Goal: Navigation & Orientation: Find specific page/section

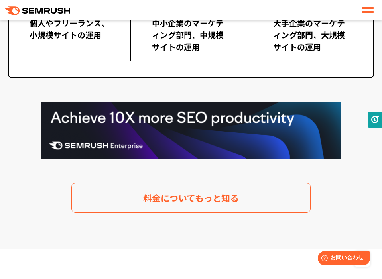
scroll to position [1733, 0]
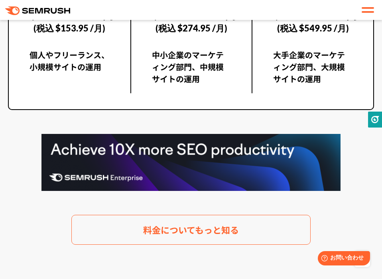
click at [371, 16] on div at bounding box center [368, 10] width 16 height 14
click at [361, 6] on div at bounding box center [368, 10] width 16 height 14
click at [369, 10] on div at bounding box center [368, 10] width 12 height 10
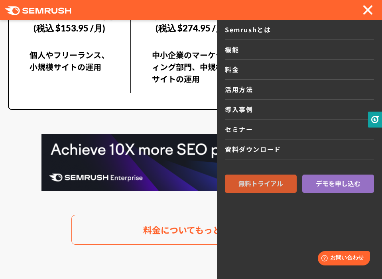
click at [280, 179] on span "無料トライアル" at bounding box center [261, 184] width 45 height 10
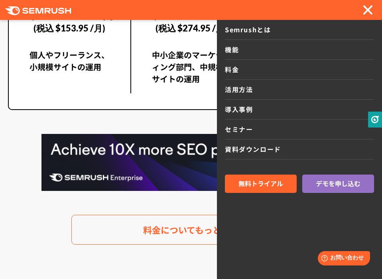
click at [256, 52] on link "機能" at bounding box center [299, 50] width 149 height 20
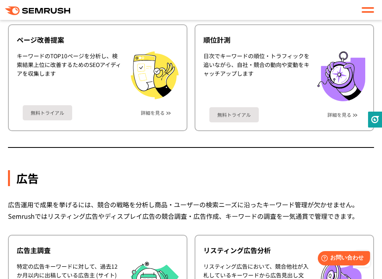
scroll to position [996, 0]
